Goal: Task Accomplishment & Management: Manage account settings

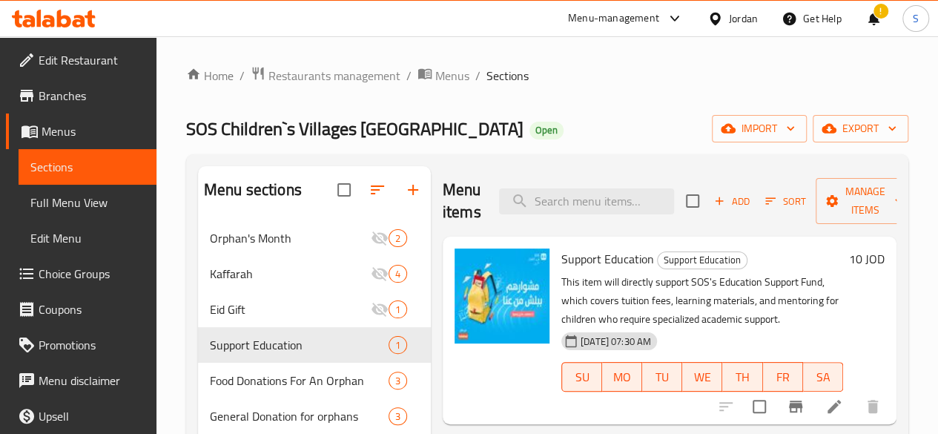
click at [421, 76] on icon "breadcrumb" at bounding box center [424, 74] width 13 height 10
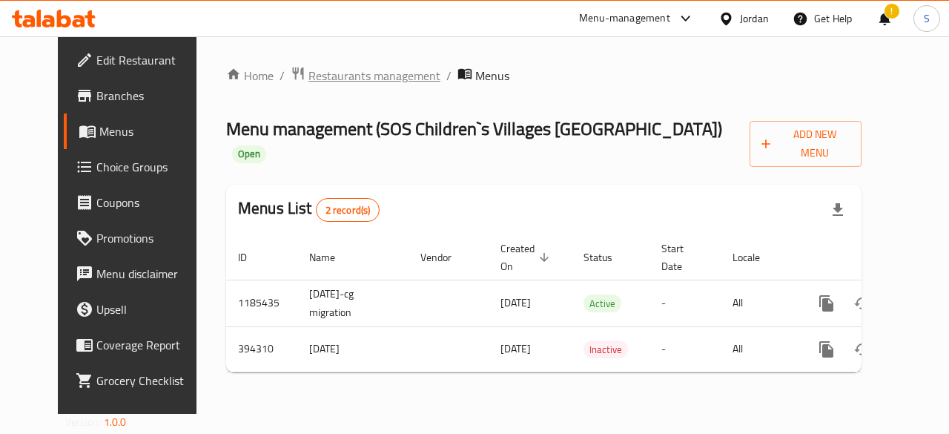
click at [386, 71] on span "Restaurants management" at bounding box center [375, 76] width 132 height 18
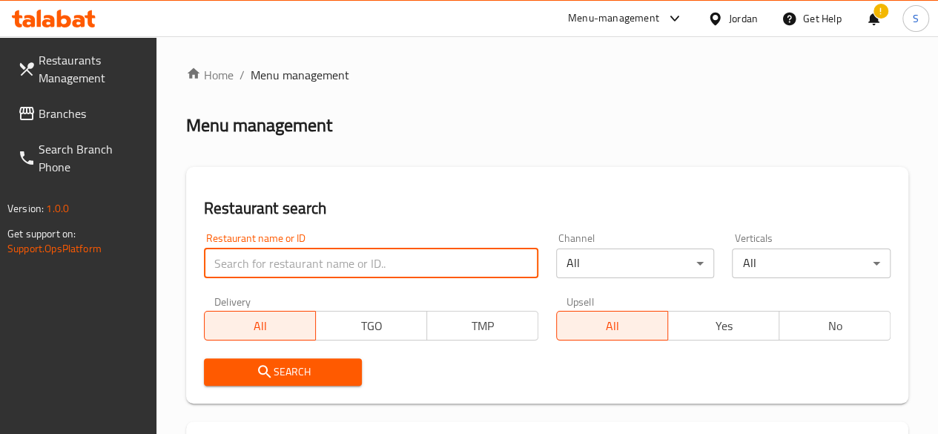
click at [294, 274] on input "search" at bounding box center [371, 263] width 334 height 30
type input "tkiyet um ali"
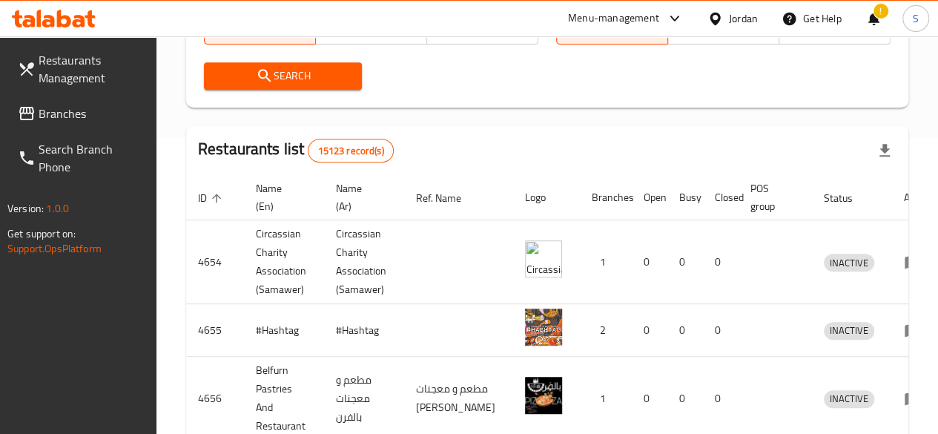
scroll to position [297, 0]
click at [313, 87] on button "Search" at bounding box center [283, 75] width 159 height 27
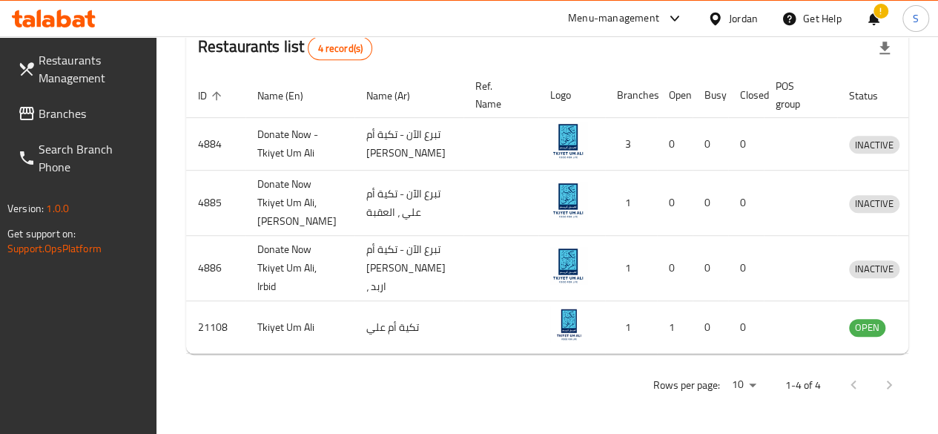
scroll to position [417, 0]
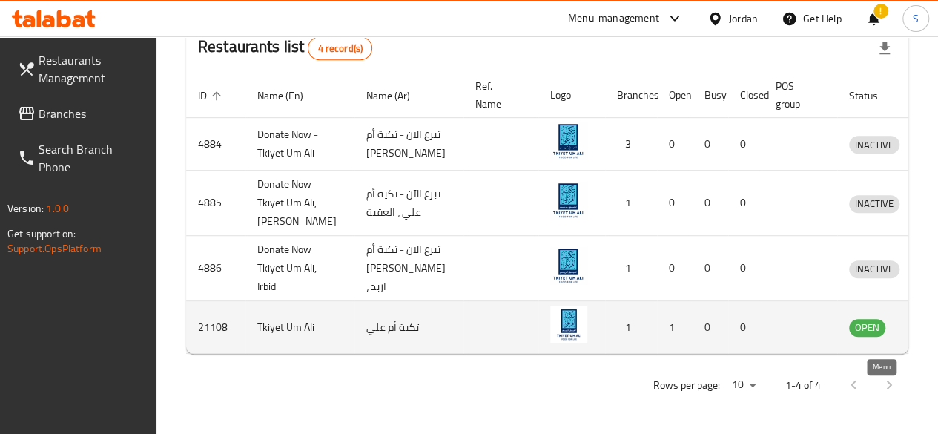
click at [937, 331] on icon "enhanced table" at bounding box center [941, 328] width 5 height 6
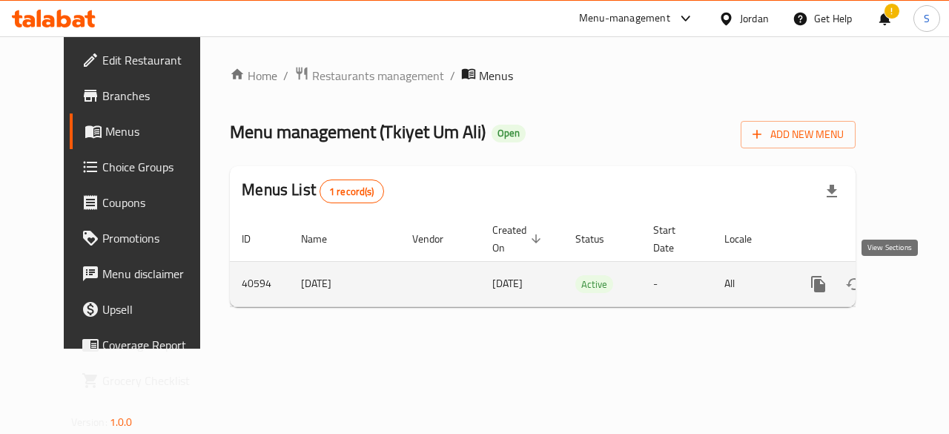
click at [919, 283] on icon "enhanced table" at bounding box center [925, 283] width 13 height 13
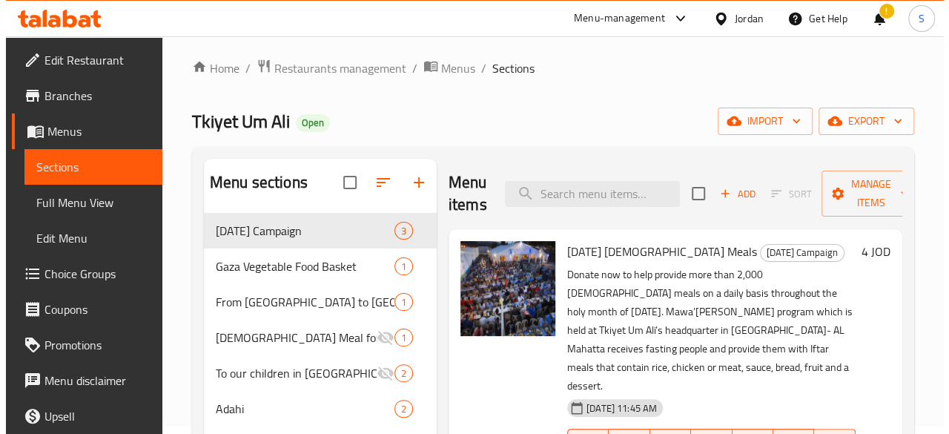
scroll to position [7, 0]
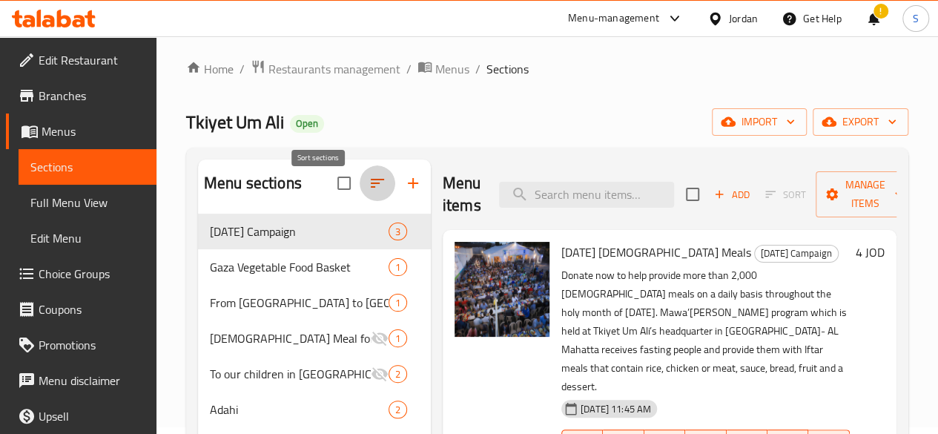
click at [369, 192] on icon "button" at bounding box center [378, 183] width 18 height 18
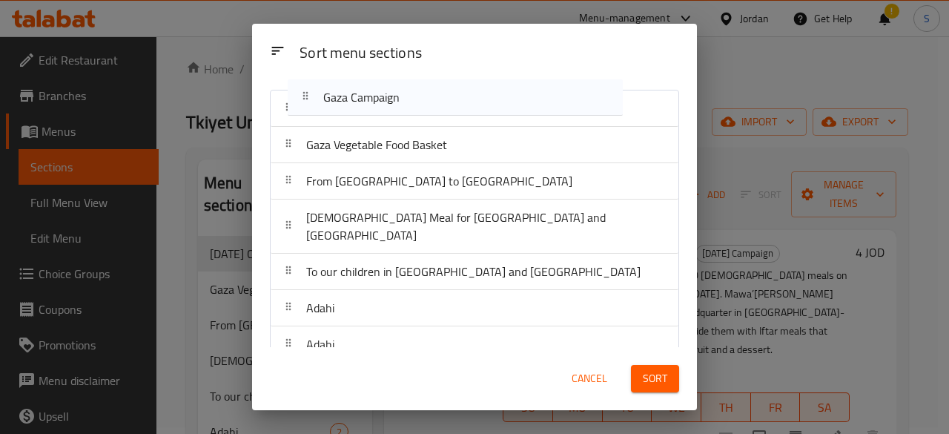
scroll to position [0, 0]
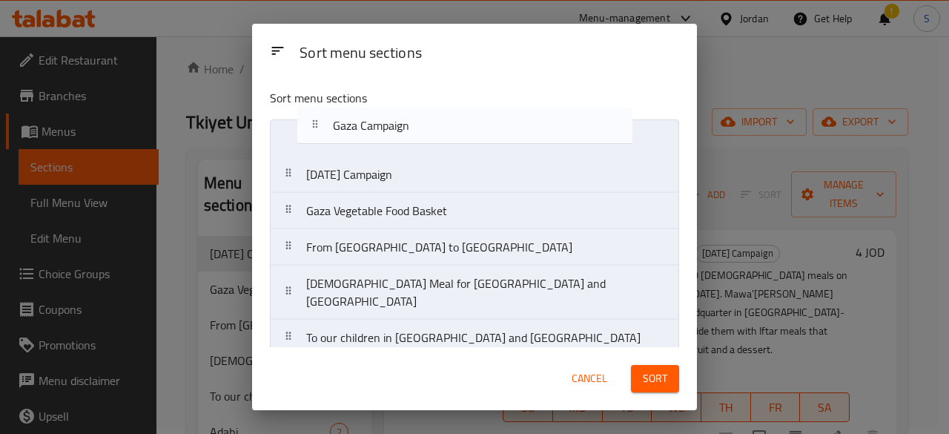
drag, startPoint x: 404, startPoint y: 198, endPoint x: 400, endPoint y: 127, distance: 71.3
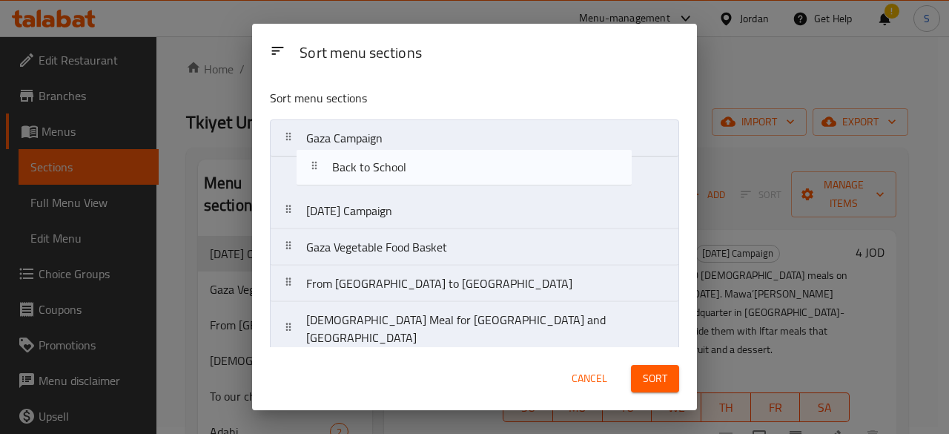
drag, startPoint x: 447, startPoint y: 197, endPoint x: 441, endPoint y: 168, distance: 29.7
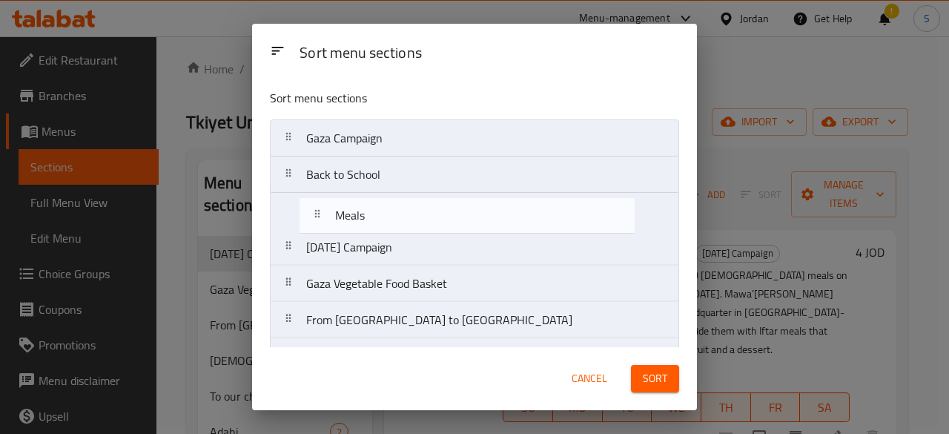
drag, startPoint x: 450, startPoint y: 211, endPoint x: 449, endPoint y: 221, distance: 10.4
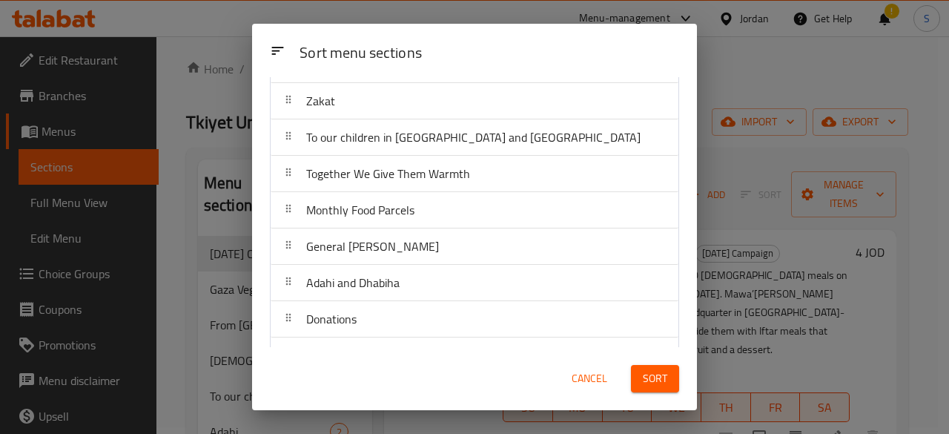
scroll to position [386, 0]
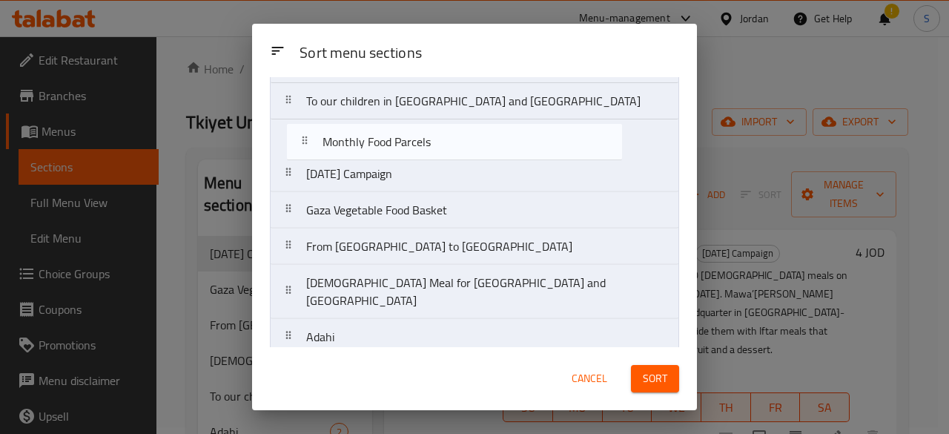
drag, startPoint x: 547, startPoint y: 226, endPoint x: 530, endPoint y: 142, distance: 86.2
click at [530, 142] on nav "Gaza Campaign Back to School Meals To our children in [GEOGRAPHIC_DATA] and [GE…" at bounding box center [474, 400] width 409 height 855
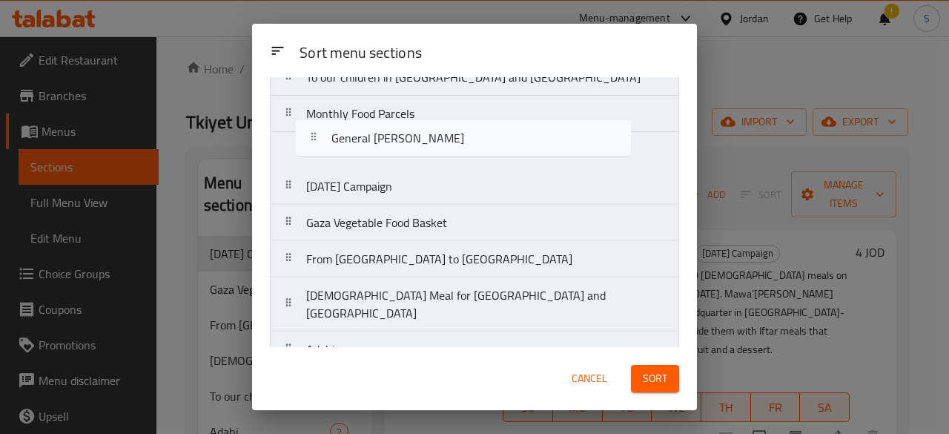
scroll to position [169, 0]
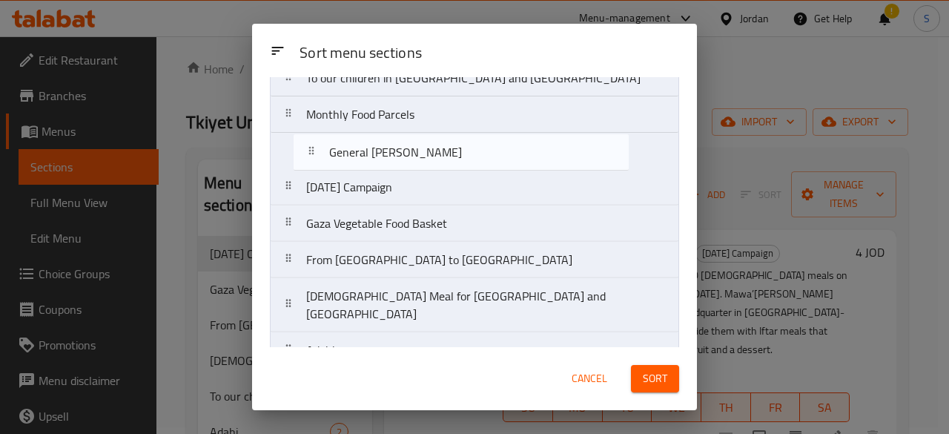
drag, startPoint x: 503, startPoint y: 204, endPoint x: 495, endPoint y: 147, distance: 57.7
click at [495, 147] on nav "Gaza Campaign Back to School Meals To our children in [GEOGRAPHIC_DATA] and [GE…" at bounding box center [474, 377] width 409 height 855
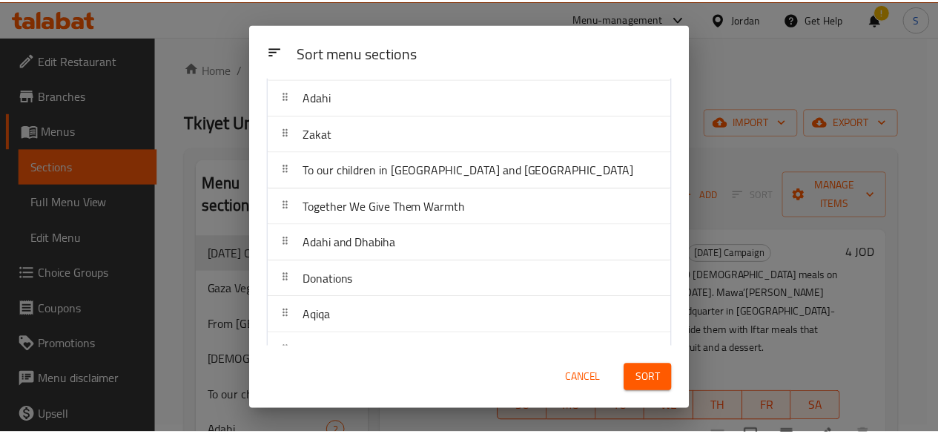
scroll to position [609, 0]
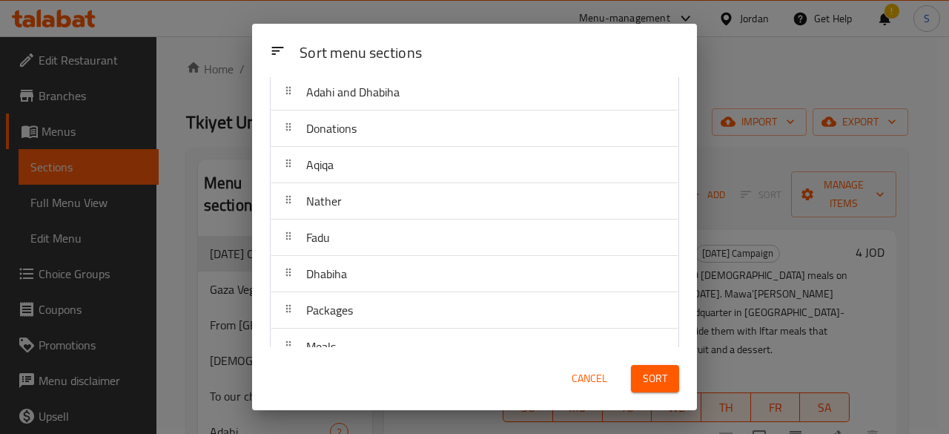
click at [643, 387] on span "Sort" at bounding box center [655, 378] width 24 height 19
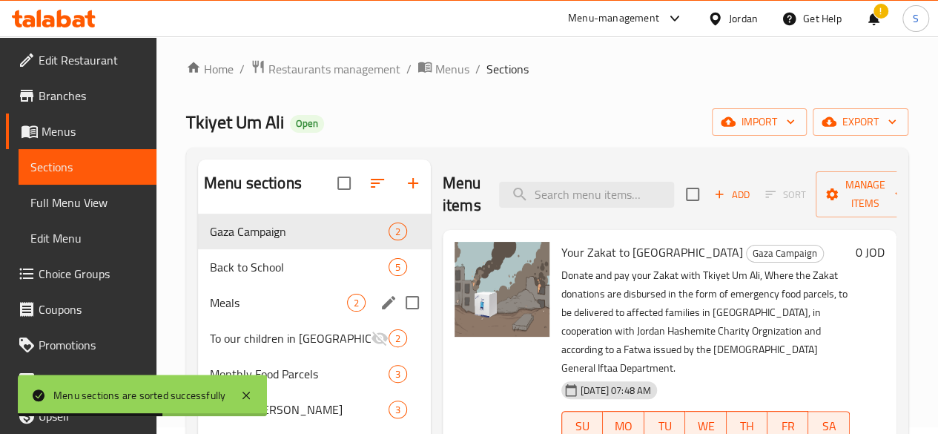
scroll to position [81, 0]
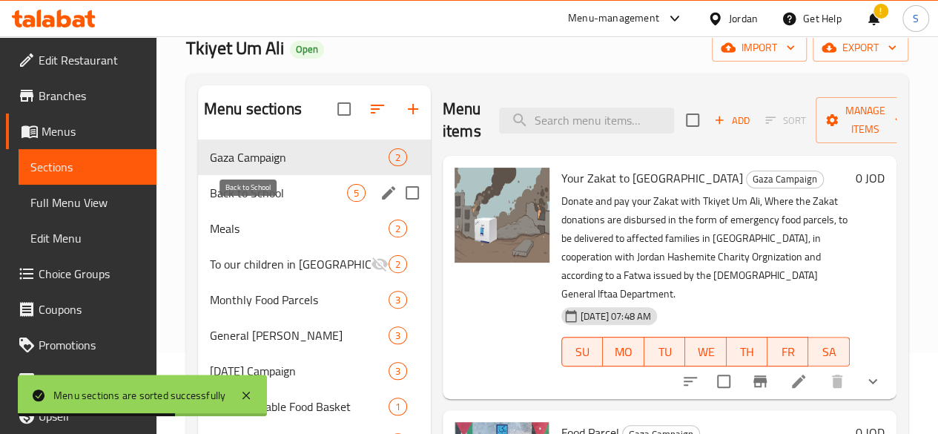
click at [256, 202] on span "Back to School" at bounding box center [278, 193] width 137 height 18
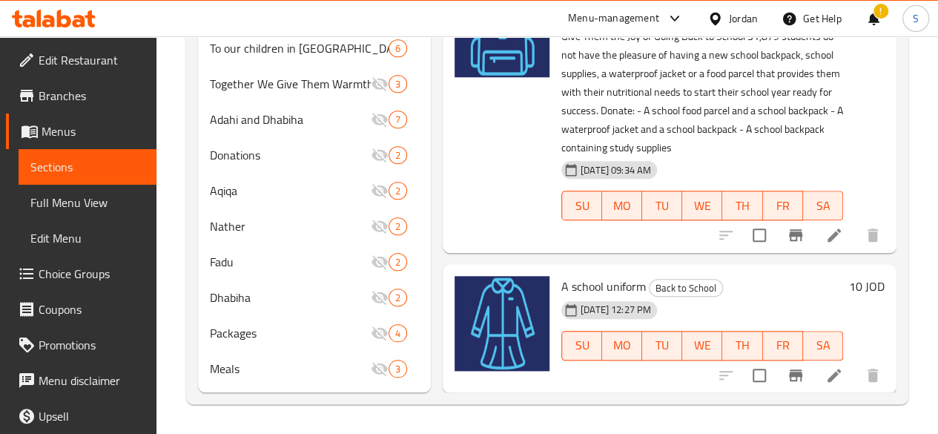
scroll to position [674, 0]
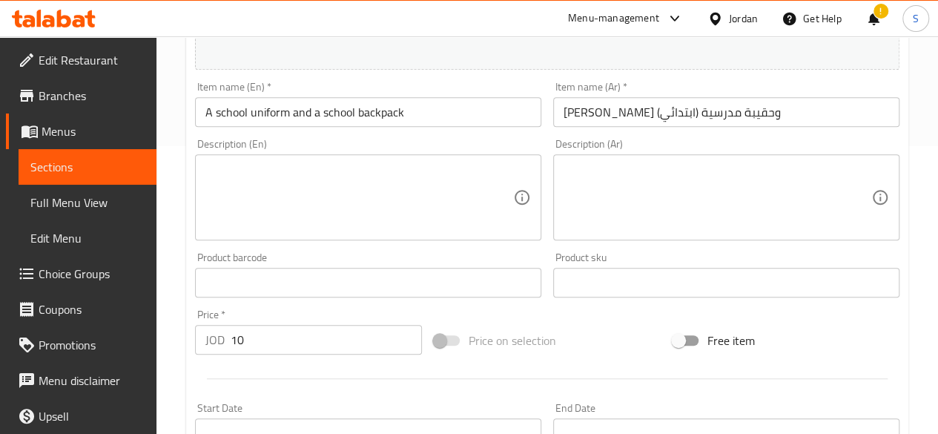
scroll to position [371, 0]
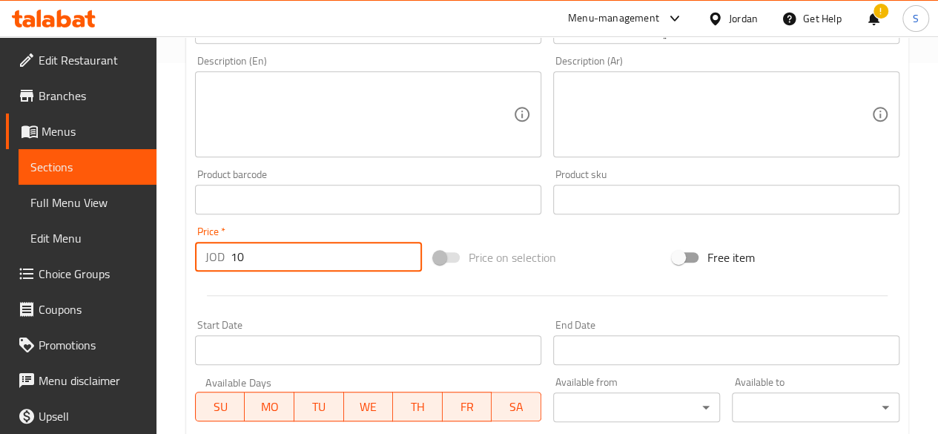
drag, startPoint x: 268, startPoint y: 247, endPoint x: 202, endPoint y: 249, distance: 66.0
click at [202, 249] on div "JOD 10 Price *" at bounding box center [308, 257] width 227 height 30
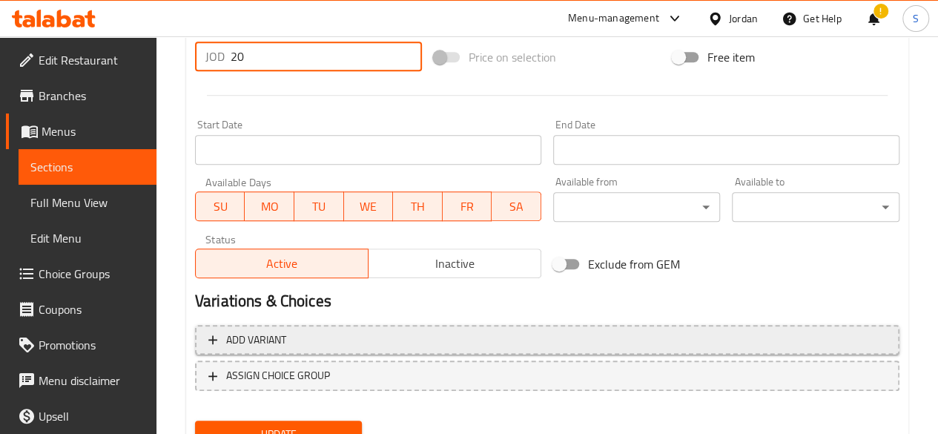
scroll to position [636, 0]
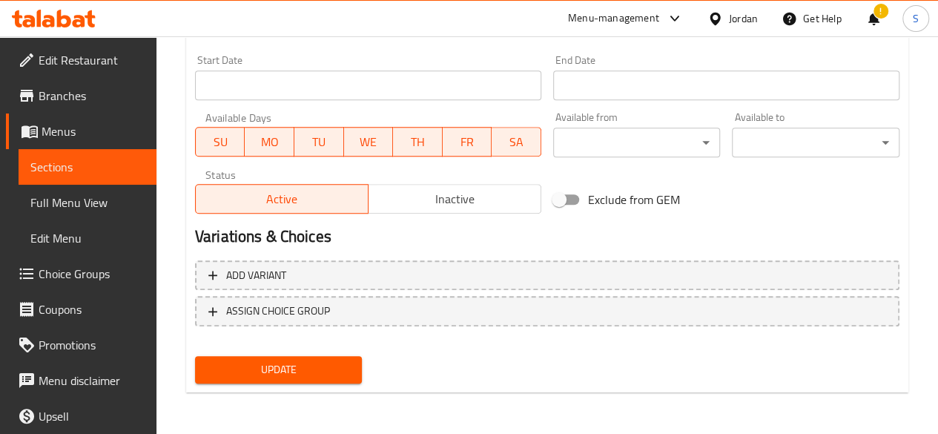
type input "20"
click at [294, 372] on span "Update" at bounding box center [279, 369] width 144 height 19
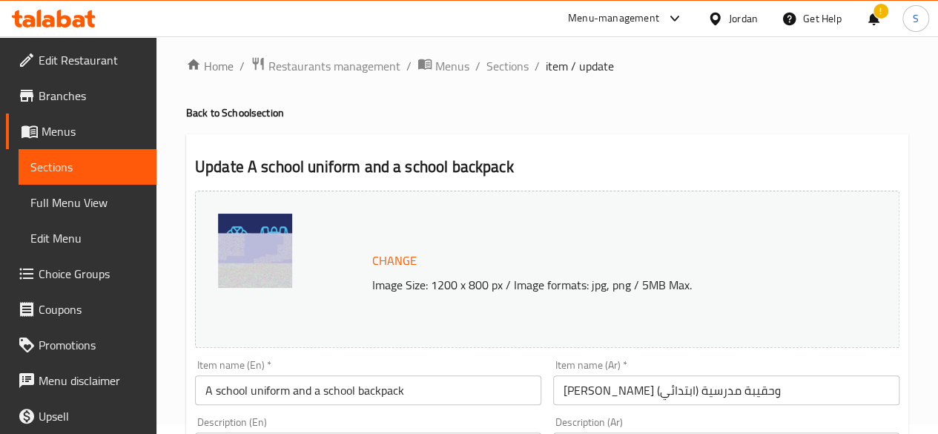
scroll to position [0, 0]
